Goal: Task Accomplishment & Management: Use online tool/utility

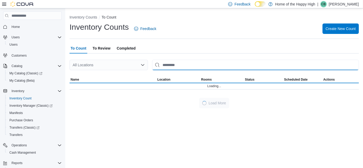
click at [169, 67] on input "This is a search bar. After typing your query, hit enter to filter the results …" at bounding box center [255, 65] width 207 height 10
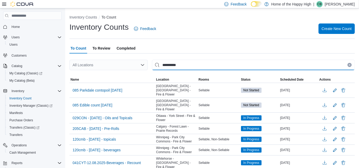
type input "**********"
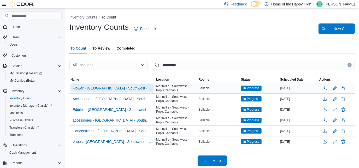
click at [86, 87] on span "Flower - Morinville - Southwest - Pop's Cannabis" at bounding box center [112, 88] width 79 height 5
